Goal: Check status

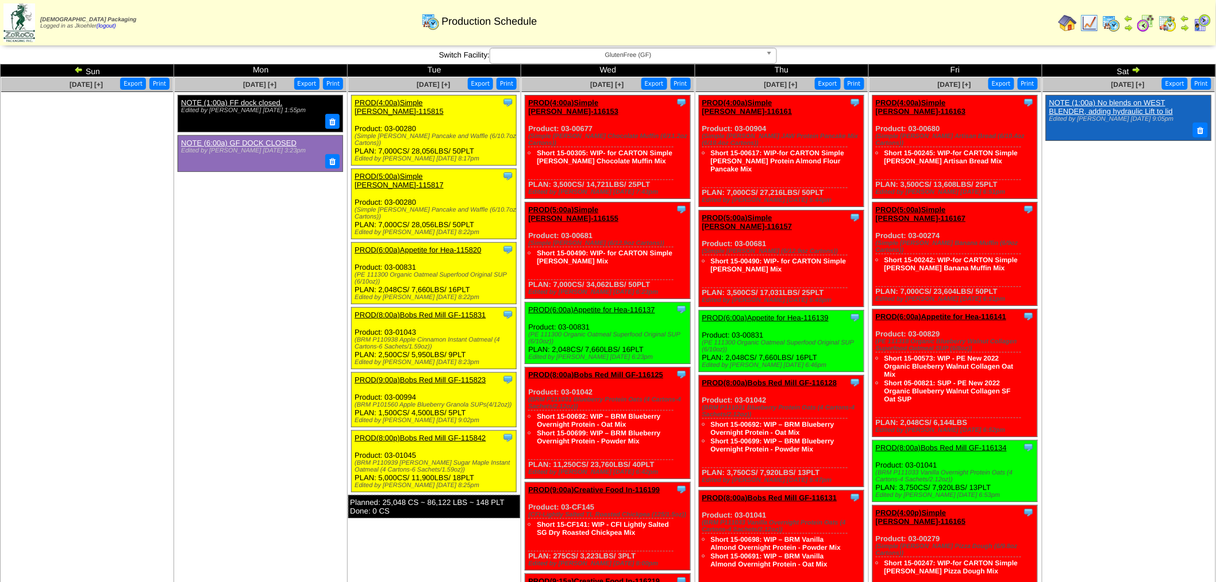
click at [1176, 20] on img at bounding box center [1168, 23] width 18 height 18
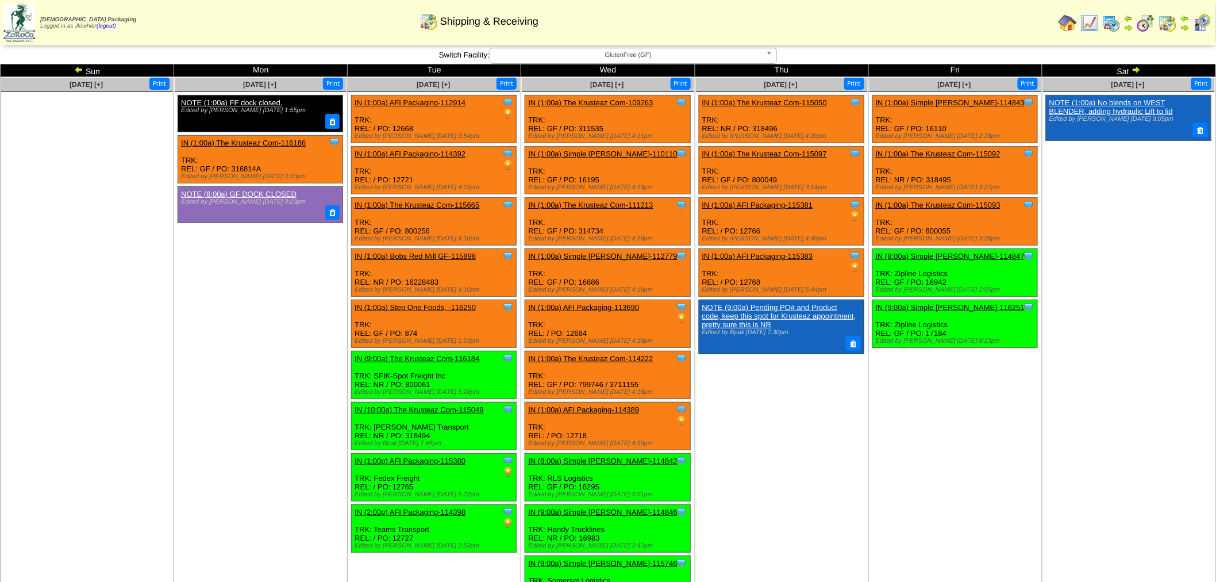
click at [77, 70] on img at bounding box center [78, 69] width 9 height 9
